Goal: Check status: Check status

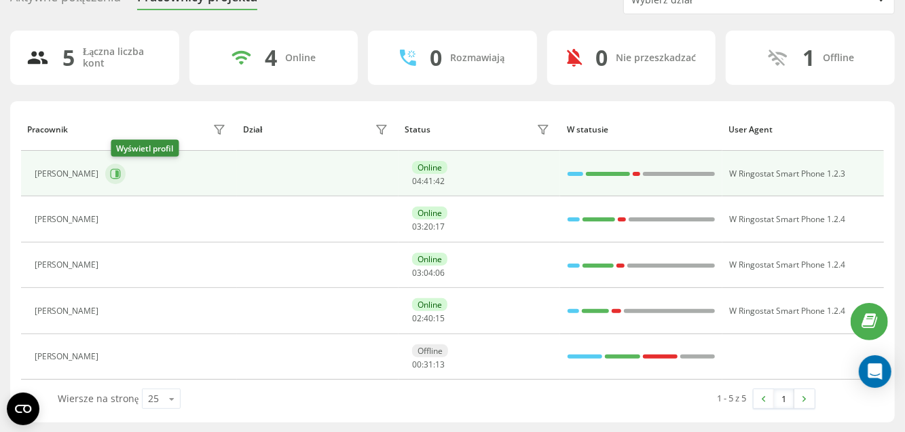
click at [118, 174] on icon at bounding box center [115, 173] width 11 height 11
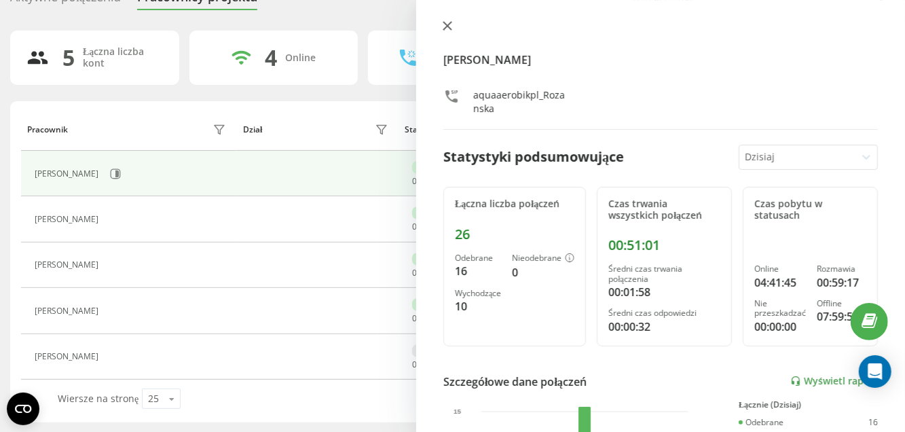
click at [448, 21] on icon at bounding box center [448, 26] width 10 height 10
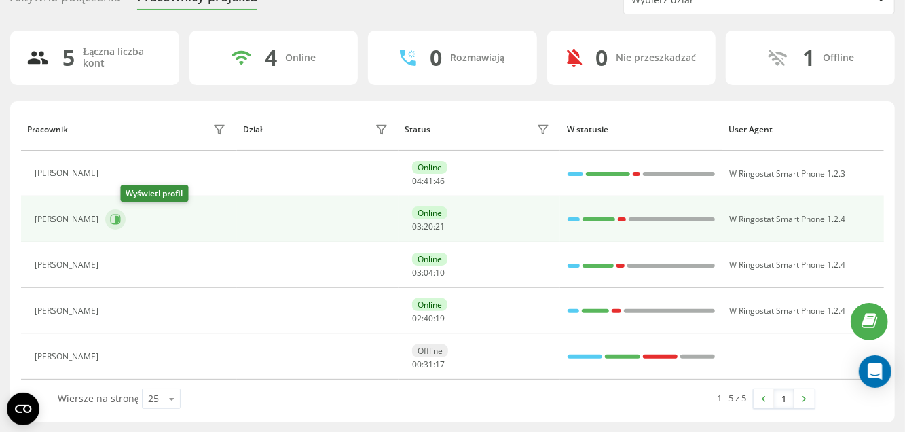
click at [121, 220] on icon at bounding box center [115, 219] width 11 height 11
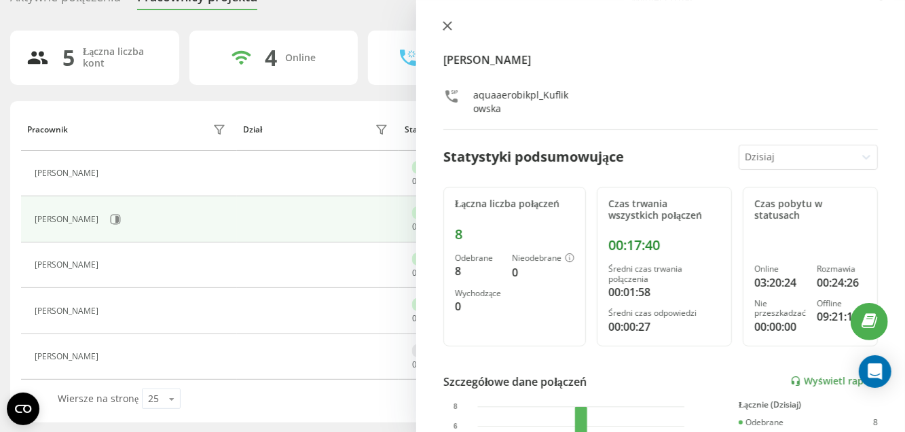
click at [445, 27] on icon at bounding box center [447, 26] width 8 height 8
